Goal: Transaction & Acquisition: Obtain resource

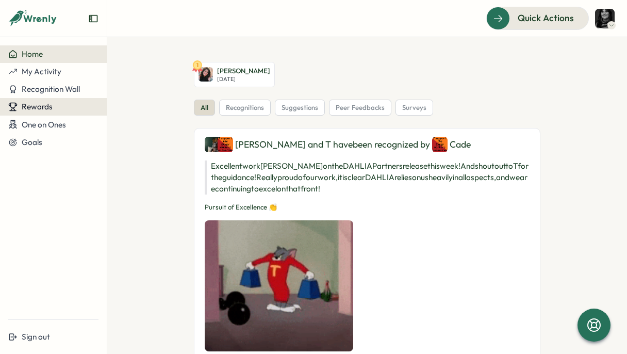
click at [20, 100] on button "Rewards" at bounding box center [53, 107] width 107 height 18
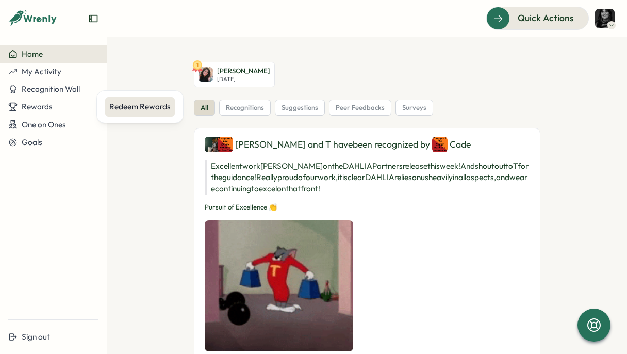
click at [135, 105] on div "Redeem Rewards" at bounding box center [139, 106] width 61 height 11
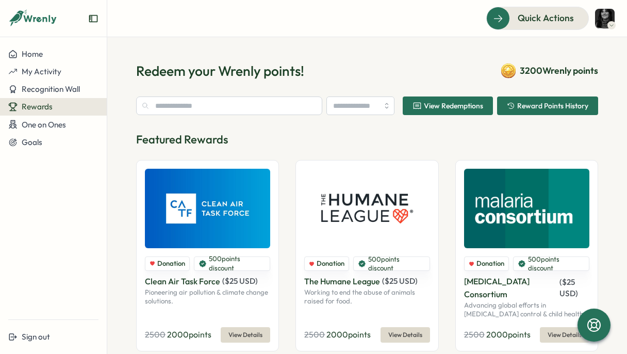
click at [424, 125] on div "View Redemptions Reward Points History Featured Rewards Donation 500 points dis…" at bounding box center [367, 243] width 462 height 295
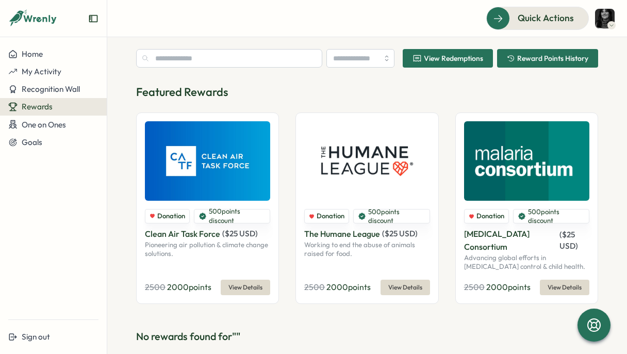
scroll to position [47, 0]
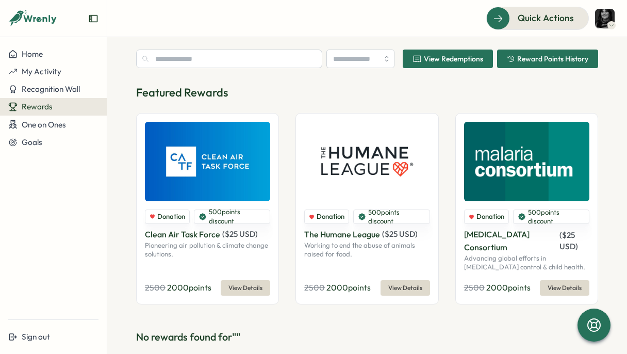
click at [304, 101] on div "Featured Rewards Donation 500 points discount Clean Air Task Force ( $ 25 USD )…" at bounding box center [367, 195] width 462 height 220
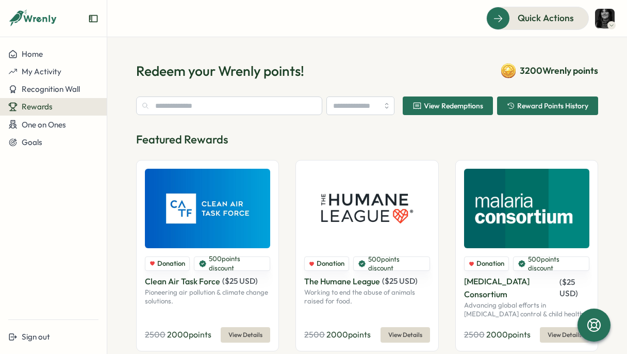
scroll to position [-1, 0]
click at [230, 111] on input "text" at bounding box center [229, 105] width 186 height 19
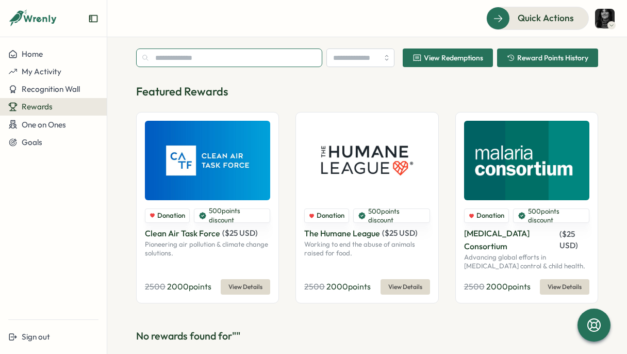
scroll to position [47, 0]
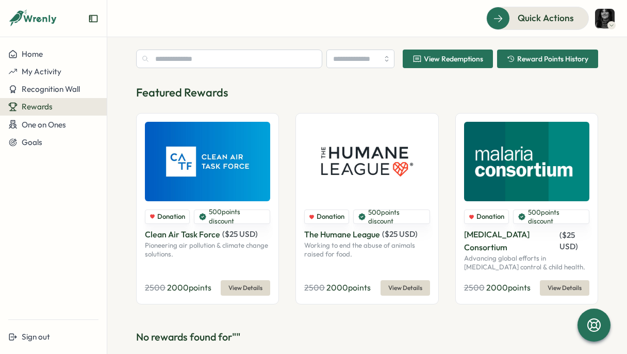
click at [39, 108] on span "Rewards" at bounding box center [37, 107] width 31 height 10
click at [66, 105] on div "Rewards" at bounding box center [53, 106] width 90 height 9
click at [126, 107] on div "Redeem Rewards" at bounding box center [139, 106] width 61 height 11
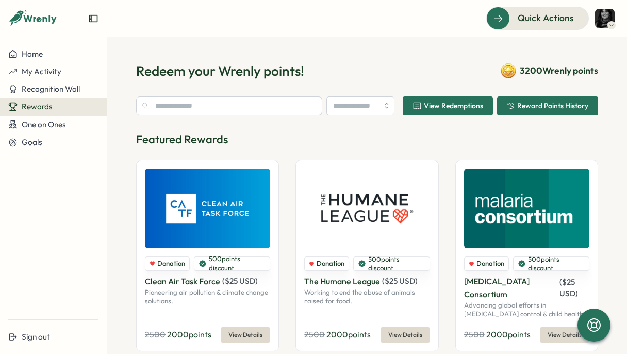
scroll to position [0, 0]
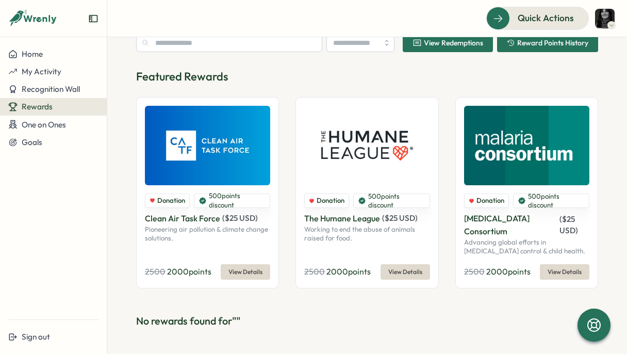
scroll to position [47, 0]
